Goal: Task Accomplishment & Management: Manage account settings

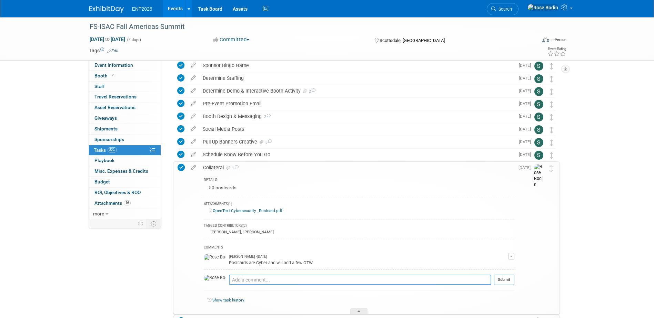
scroll to position [103, 0]
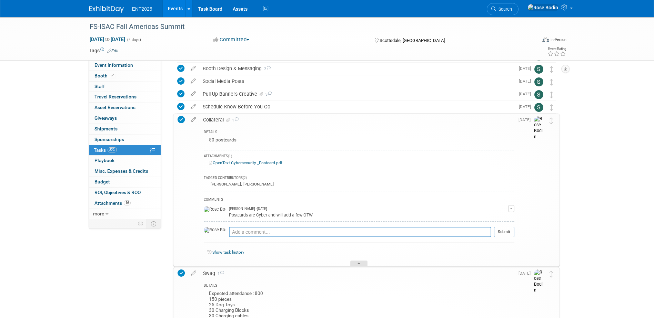
click at [358, 262] on div at bounding box center [358, 264] width 17 height 6
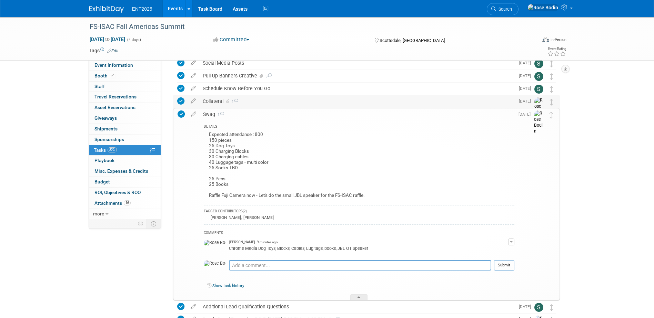
scroll to position [138, 0]
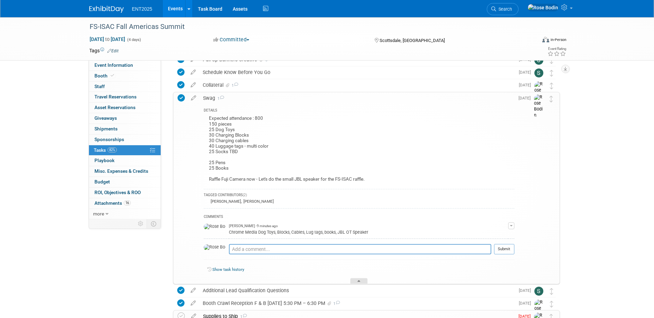
click at [359, 281] on icon at bounding box center [358, 283] width 3 height 4
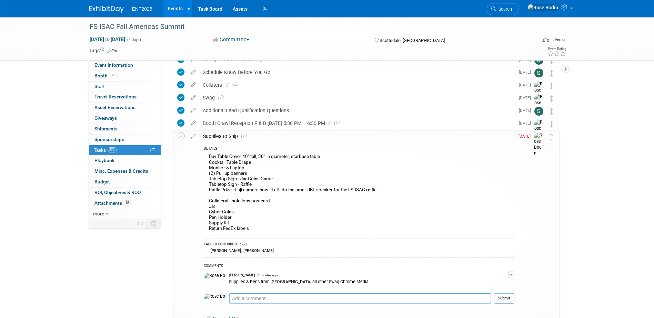
click at [308, 297] on textarea at bounding box center [360, 299] width 262 height 10
type textarea "Complete, Magic number is 196"
click at [501, 297] on button "Submit" at bounding box center [504, 299] width 20 height 10
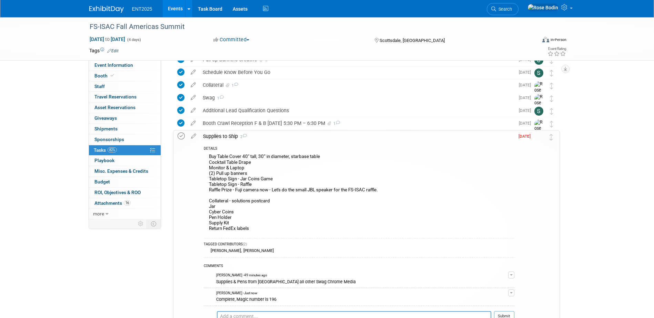
click at [181, 134] on icon at bounding box center [180, 136] width 7 height 7
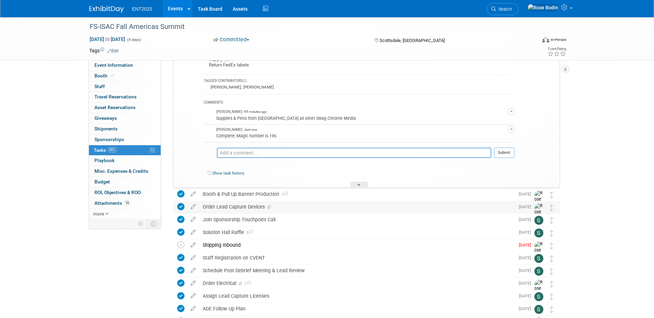
scroll to position [310, 0]
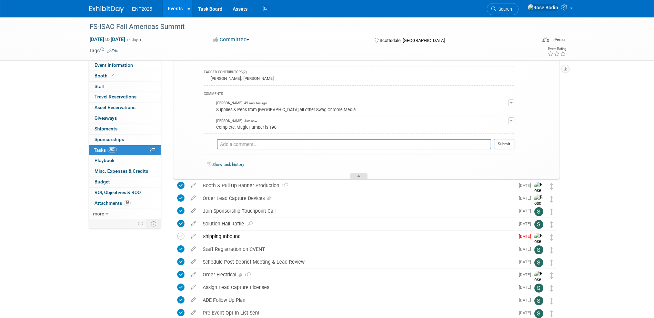
click at [357, 176] on icon at bounding box center [358, 177] width 3 height 4
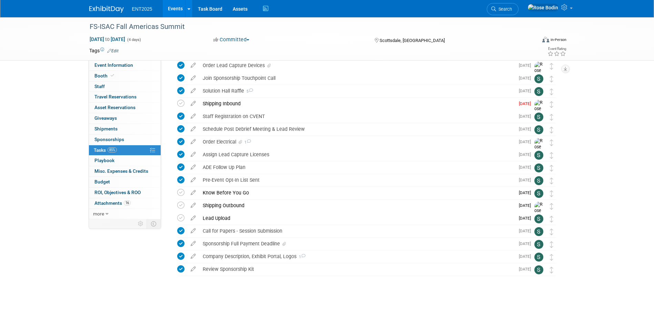
scroll to position [234, 0]
click at [310, 105] on div "Shipping Inbound" at bounding box center [356, 104] width 315 height 12
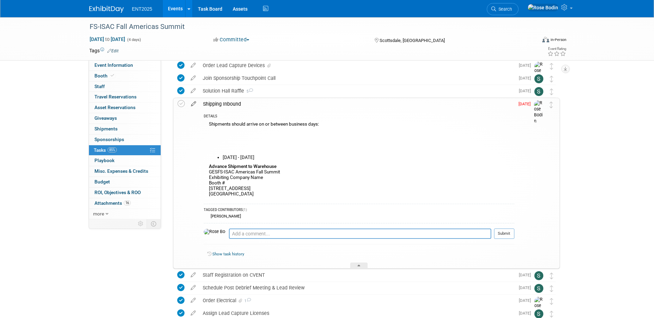
click at [193, 104] on icon at bounding box center [193, 102] width 12 height 9
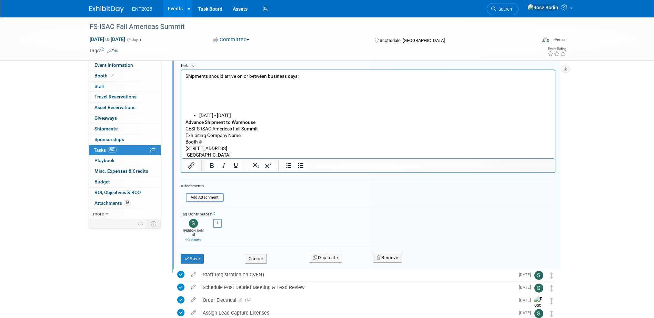
scroll to position [335, 0]
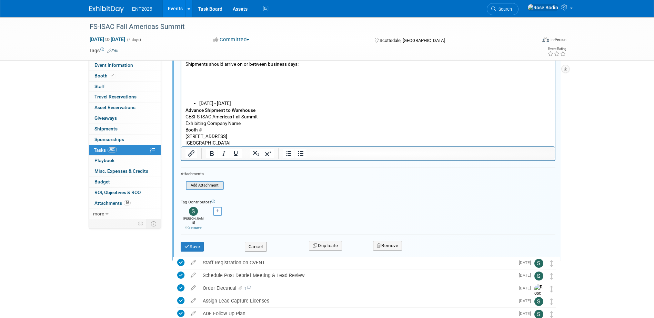
click at [207, 185] on input "file" at bounding box center [188, 186] width 70 height 8
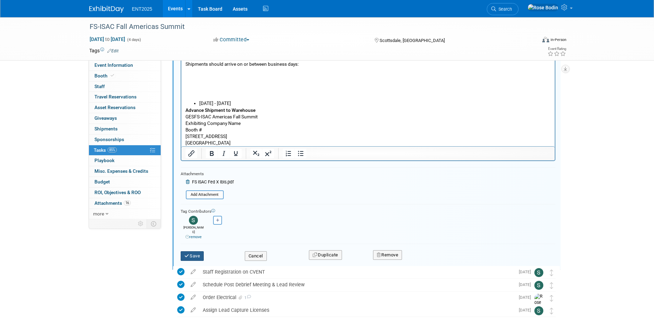
click at [193, 252] on button "Save" at bounding box center [192, 257] width 23 height 10
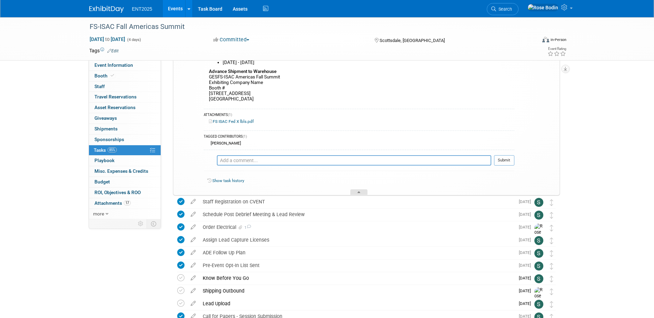
click at [359, 191] on div at bounding box center [358, 193] width 17 height 6
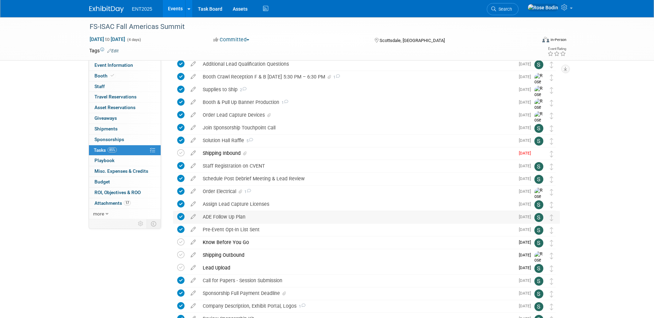
scroll to position [165, 0]
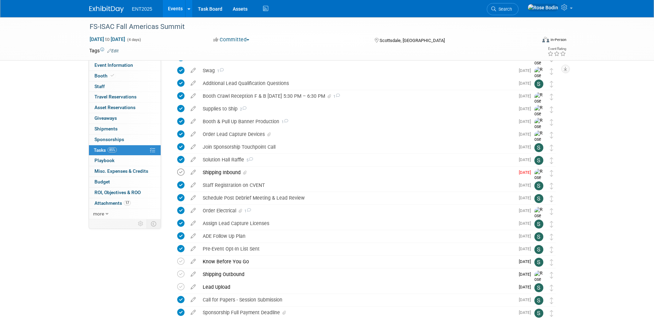
click at [180, 172] on icon at bounding box center [180, 172] width 7 height 7
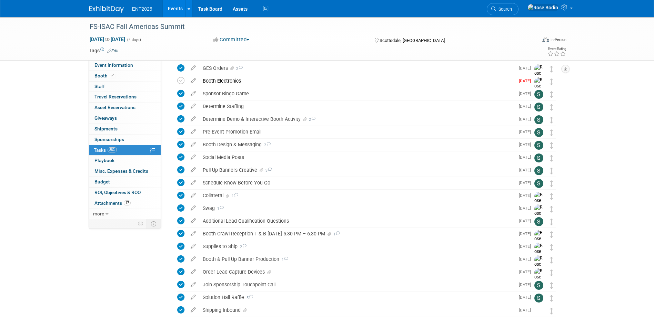
scroll to position [0, 0]
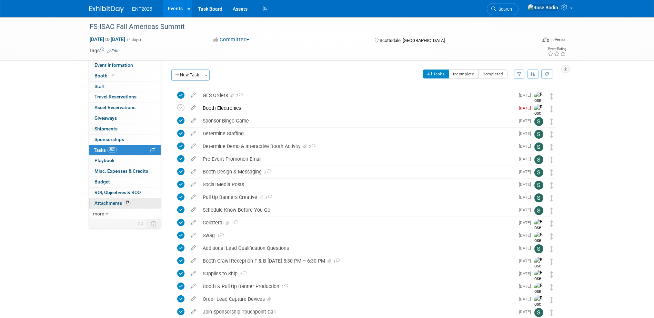
click at [140, 202] on link "17 Attachments 17" at bounding box center [125, 203] width 72 height 10
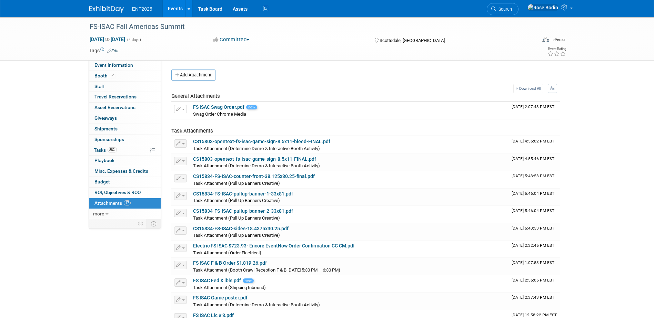
click at [172, 8] on link "Events" at bounding box center [175, 8] width 25 height 17
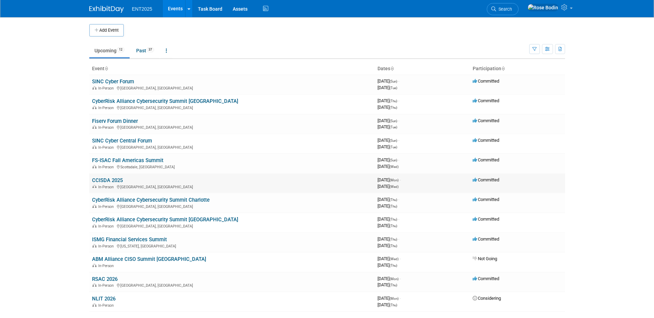
click at [105, 181] on link "CCISDA 2025" at bounding box center [107, 180] width 31 height 6
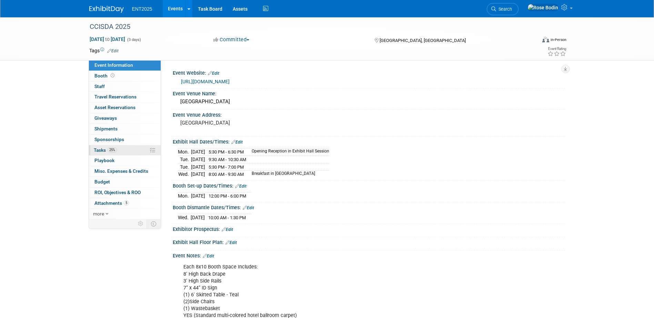
click at [138, 149] on link "25% Tasks 25%" at bounding box center [125, 150] width 72 height 10
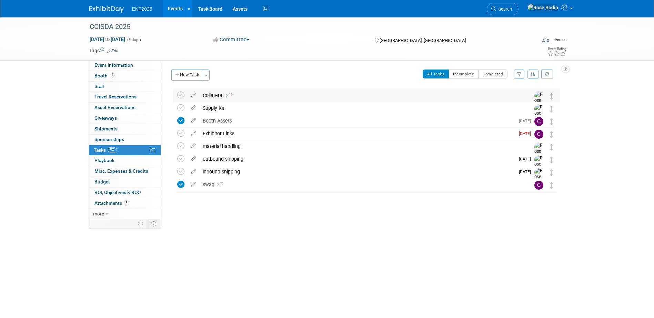
click at [275, 99] on div "Collateral 2" at bounding box center [359, 96] width 321 height 12
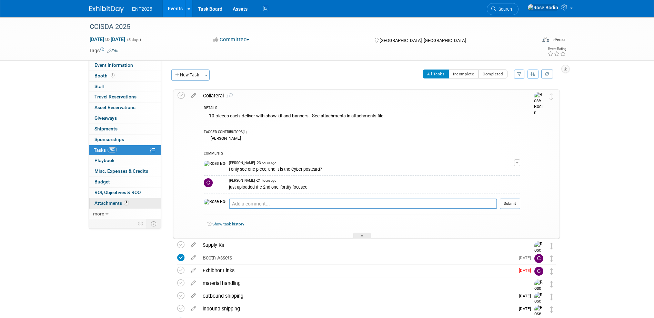
click at [135, 203] on link "5 Attachments 5" at bounding box center [125, 203] width 72 height 10
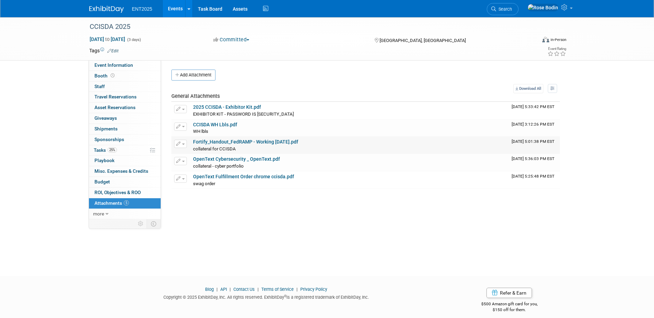
click at [235, 141] on link "Fortify_Handout_FedRAMP - Working Sept 2025.pdf" at bounding box center [245, 142] width 105 height 6
click at [129, 152] on link "25% Tasks 25%" at bounding box center [125, 150] width 72 height 10
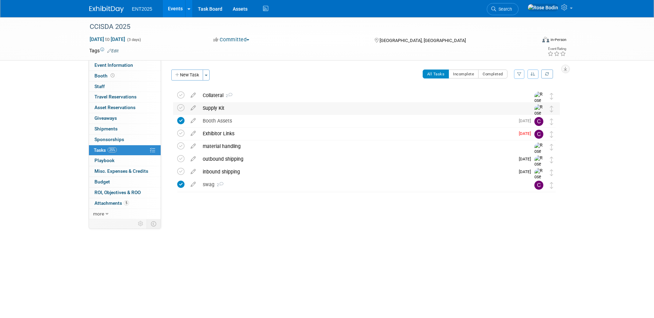
click at [271, 104] on div "Supply Kit" at bounding box center [359, 108] width 321 height 12
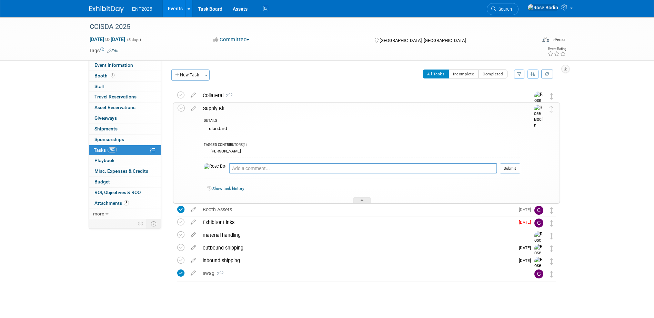
click at [272, 110] on div "Supply Kit" at bounding box center [360, 109] width 320 height 12
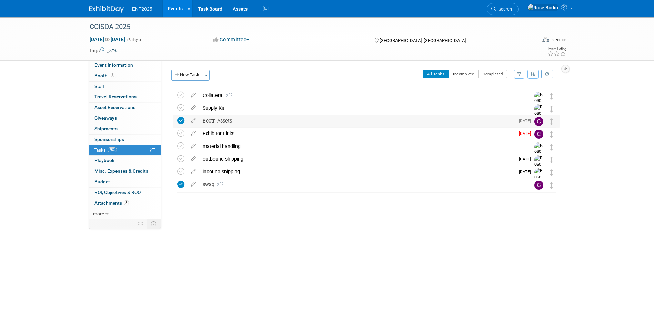
click at [266, 124] on div "Booth Assets" at bounding box center [356, 121] width 315 height 12
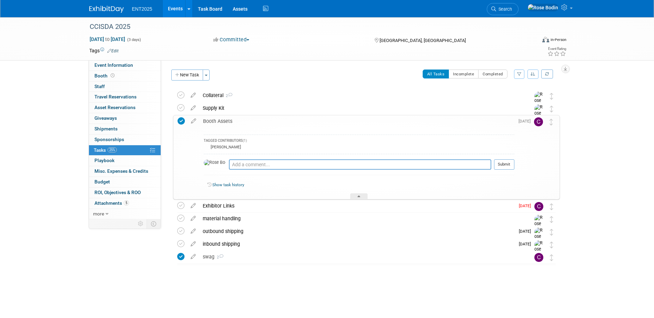
click at [268, 121] on div "Booth Assets" at bounding box center [357, 121] width 315 height 12
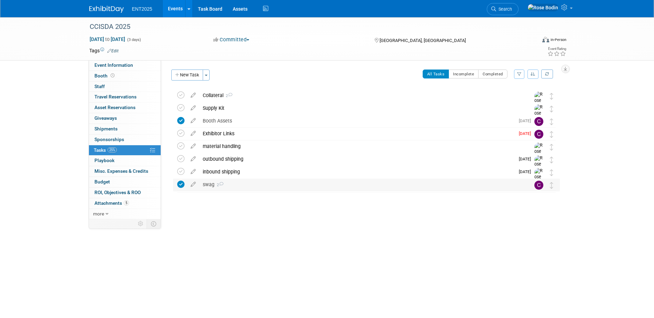
click at [276, 184] on div "swag 2" at bounding box center [359, 185] width 321 height 12
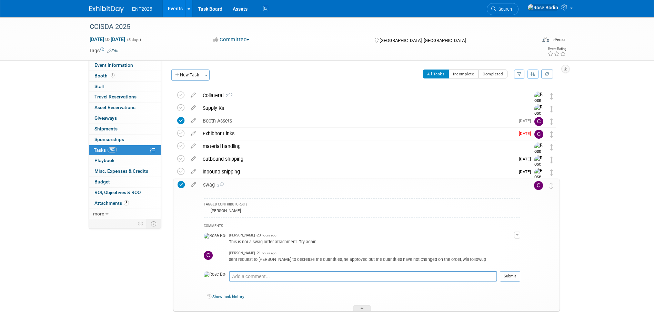
click at [281, 207] on div "TAGGED CONTRIBUTORS (1)" at bounding box center [362, 205] width 316 height 6
click at [364, 294] on div "TAGGED CONTRIBUTORS (1) Rose Bodin COMMENTS Rose Bodin - 23 hours ago This is n…" at bounding box center [360, 251] width 320 height 120
drag, startPoint x: 364, startPoint y: 294, endPoint x: 359, endPoint y: 306, distance: 12.9
click at [359, 306] on div at bounding box center [361, 309] width 17 height 6
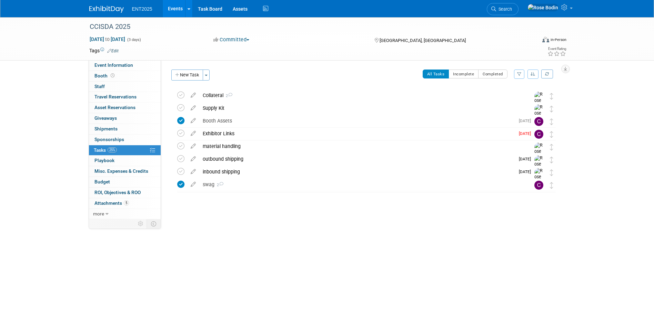
click at [356, 253] on div "CCISDA 2025 Oct 6, 2025 to Oct 8, 2025 (3 days) Oct 6, 2025 to Oct 8, 2025 Comm…" at bounding box center [327, 140] width 654 height 247
click at [354, 222] on div "CCISDA 2025 Oct 6, 2025 to Oct 8, 2025 (3 days) Oct 6, 2025 to Oct 8, 2025 Comm…" at bounding box center [327, 140] width 654 height 247
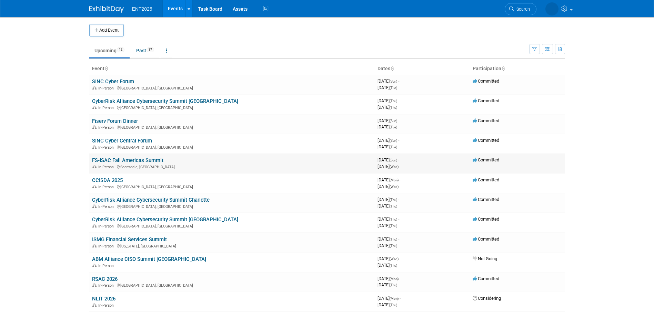
click at [135, 159] on link "FS-ISAC Fall Americas Summit" at bounding box center [127, 160] width 71 height 6
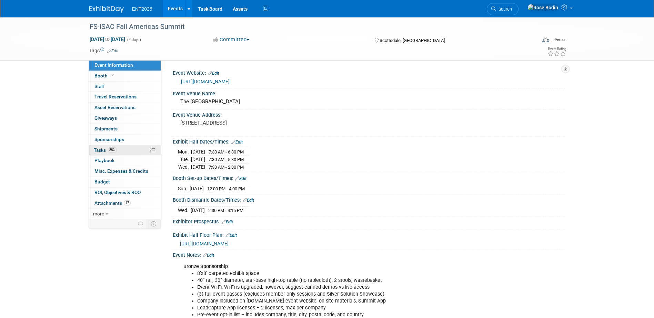
click at [134, 151] on link "88% Tasks 88%" at bounding box center [125, 150] width 72 height 10
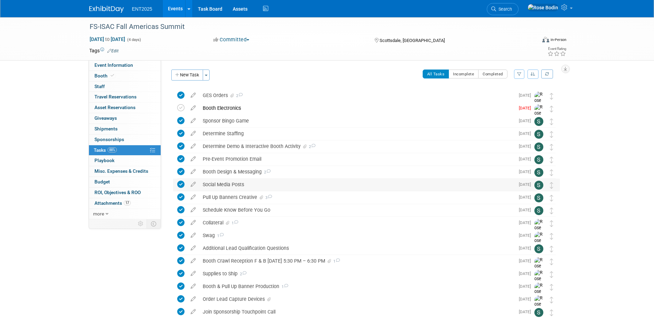
drag, startPoint x: 321, startPoint y: 176, endPoint x: 336, endPoint y: 182, distance: 16.3
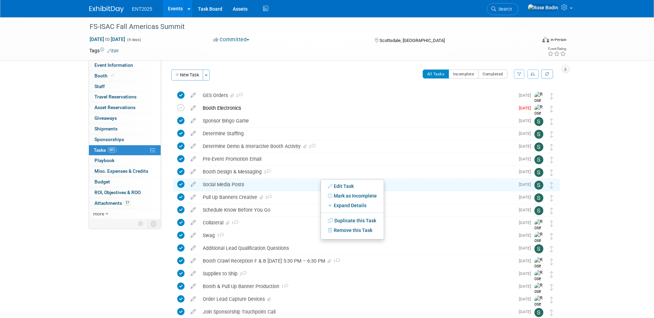
click at [344, 48] on td at bounding box center [302, 50] width 367 height 7
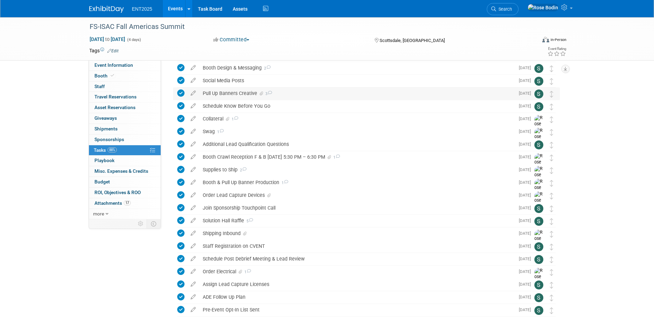
scroll to position [138, 0]
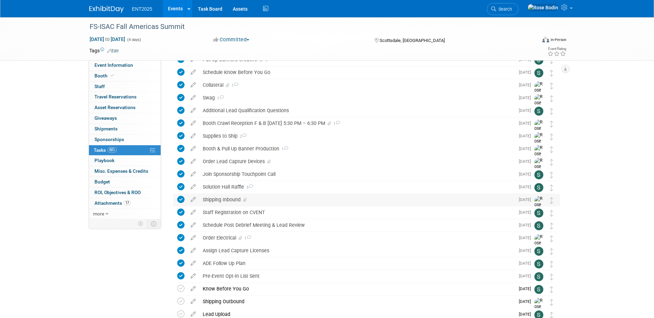
click at [350, 197] on div "Shipping Inbound" at bounding box center [356, 200] width 315 height 12
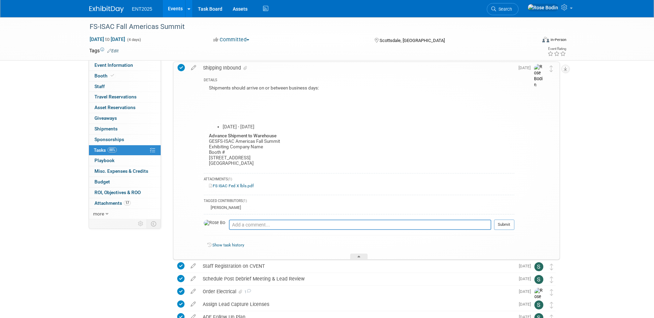
scroll to position [276, 0]
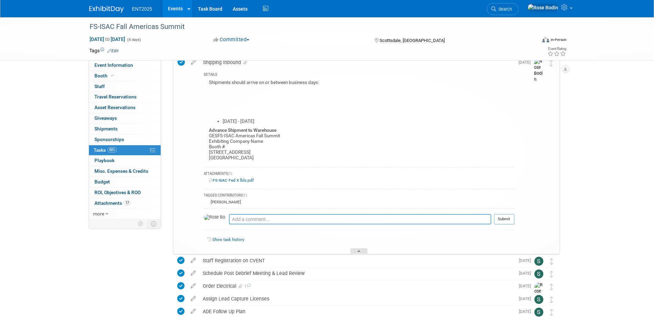
click at [358, 252] on icon at bounding box center [358, 253] width 3 height 4
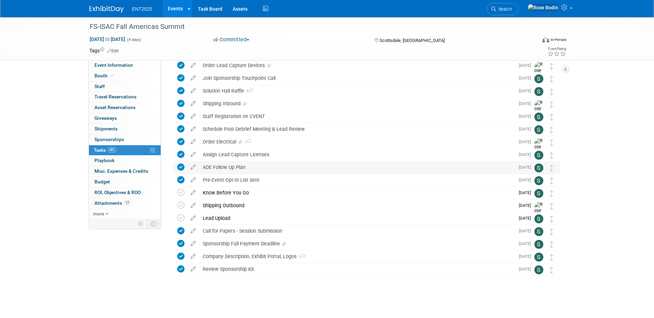
scroll to position [234, 0]
